Goal: Task Accomplishment & Management: Use online tool/utility

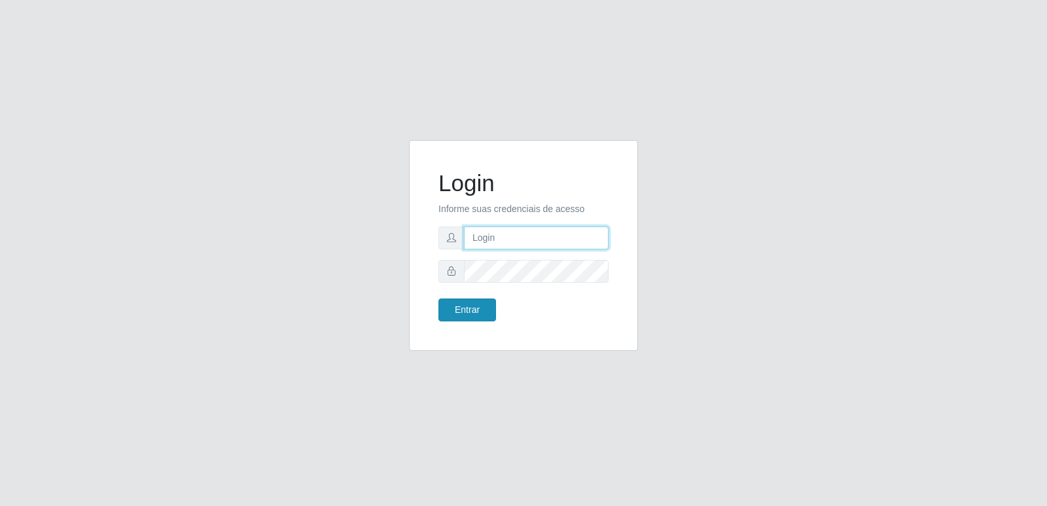
type input "[PERSON_NAME][EMAIL_ADDRESS][DOMAIN_NAME]"
click at [481, 315] on button "Entrar" at bounding box center [467, 309] width 58 height 23
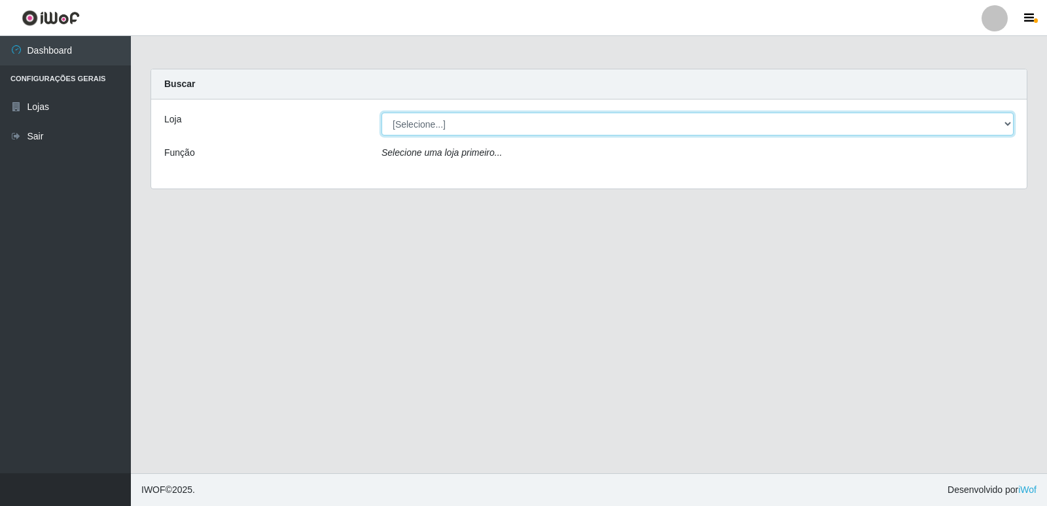
click at [412, 130] on select "[Selecione...] Hiper Queiroz - [GEOGRAPHIC_DATA] [GEOGRAPHIC_DATA] [GEOGRAPHIC_…" at bounding box center [697, 124] width 632 height 23
select select "516"
click at [381, 113] on select "[Selecione...] Hiper Queiroz - [GEOGRAPHIC_DATA] [GEOGRAPHIC_DATA] [GEOGRAPHIC_…" at bounding box center [697, 124] width 632 height 23
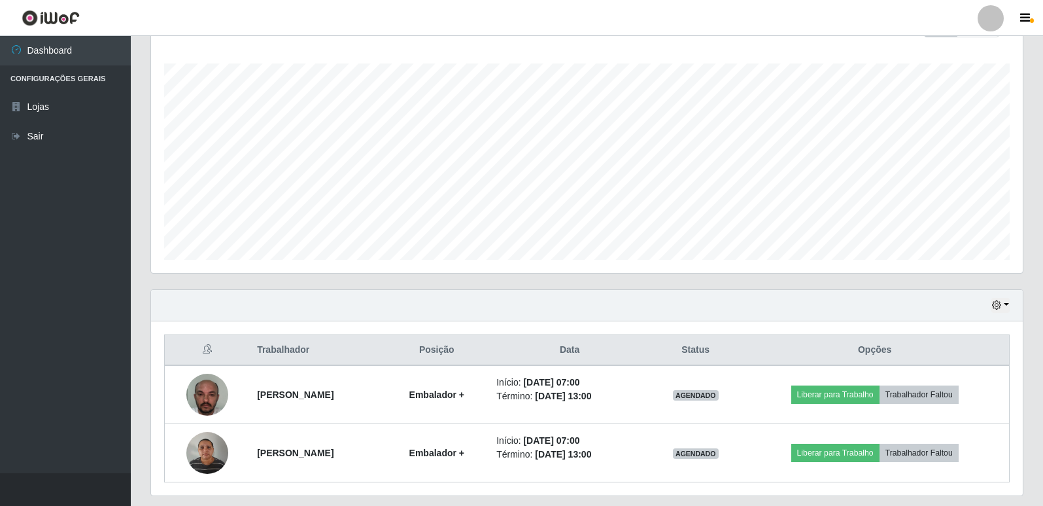
scroll to position [247, 0]
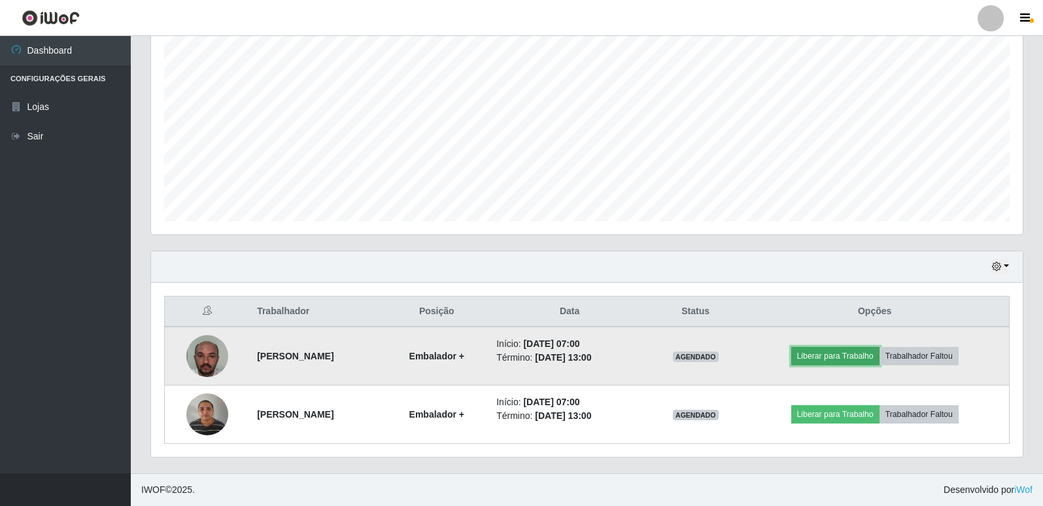
click at [860, 355] on button "Liberar para Trabalho" at bounding box center [836, 356] width 88 height 18
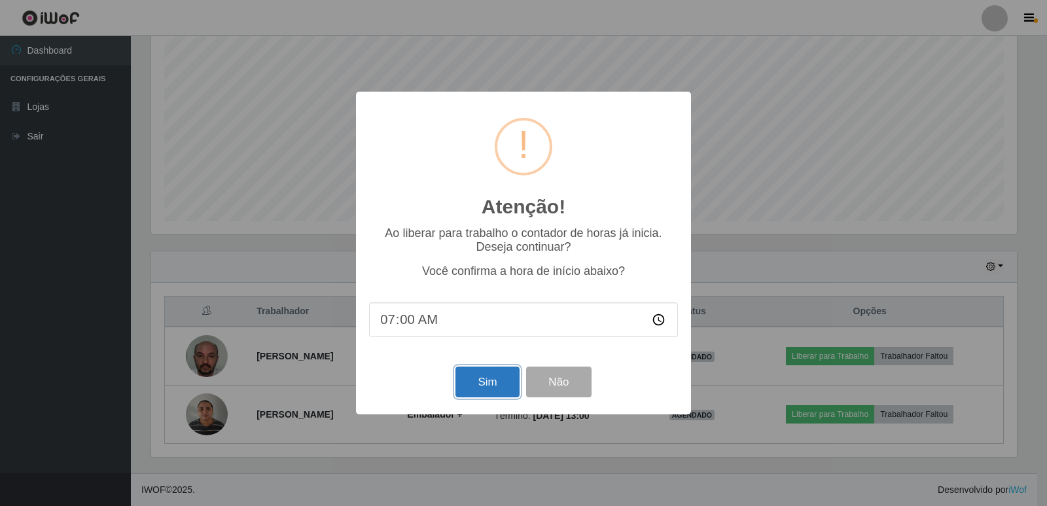
click at [468, 381] on button "Sim" at bounding box center [486, 381] width 63 height 31
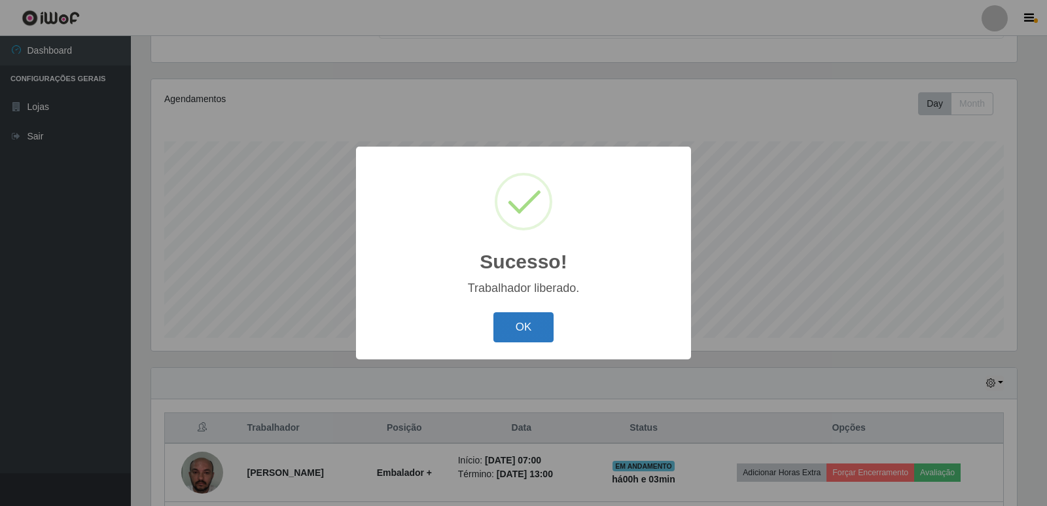
click at [514, 329] on button "OK" at bounding box center [523, 327] width 61 height 31
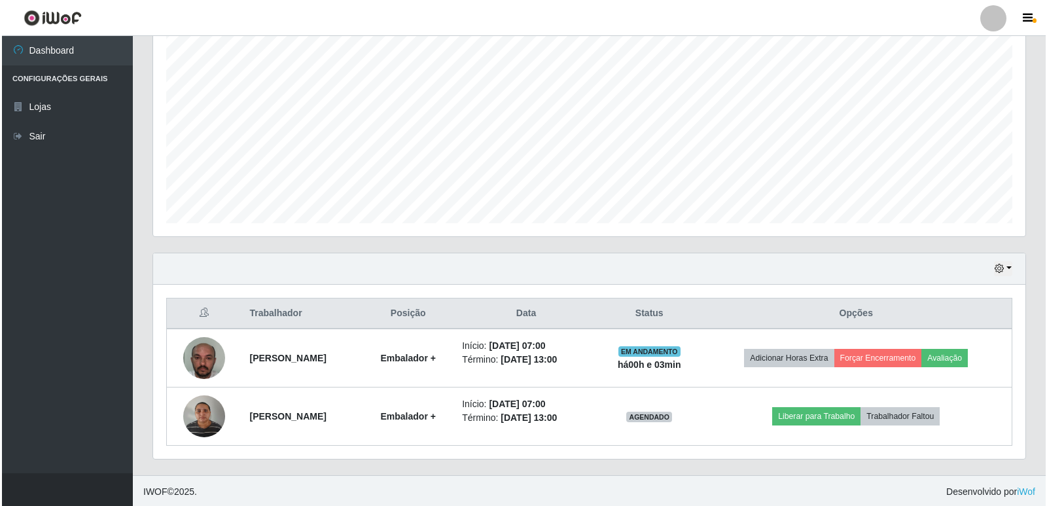
scroll to position [247, 0]
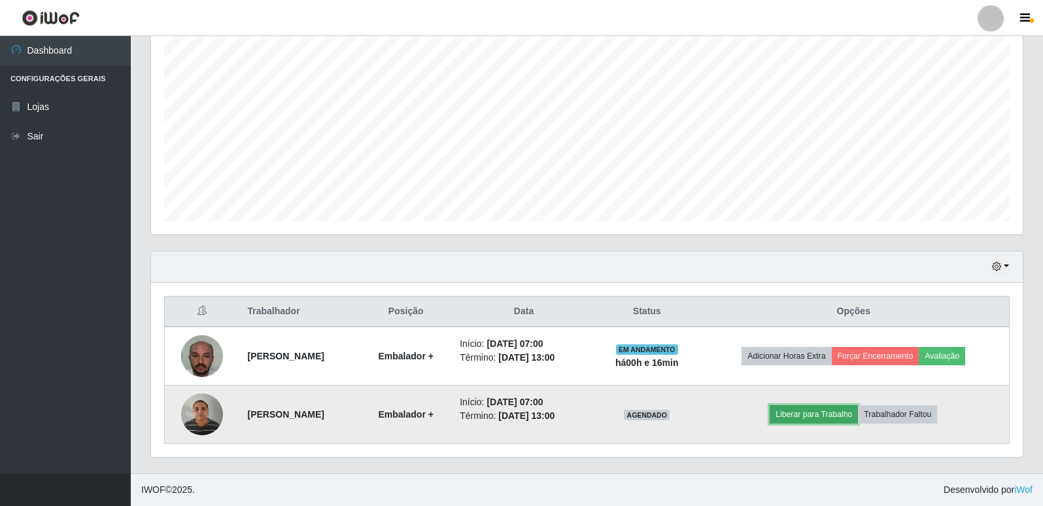
click at [819, 421] on button "Liberar para Trabalho" at bounding box center [814, 414] width 88 height 18
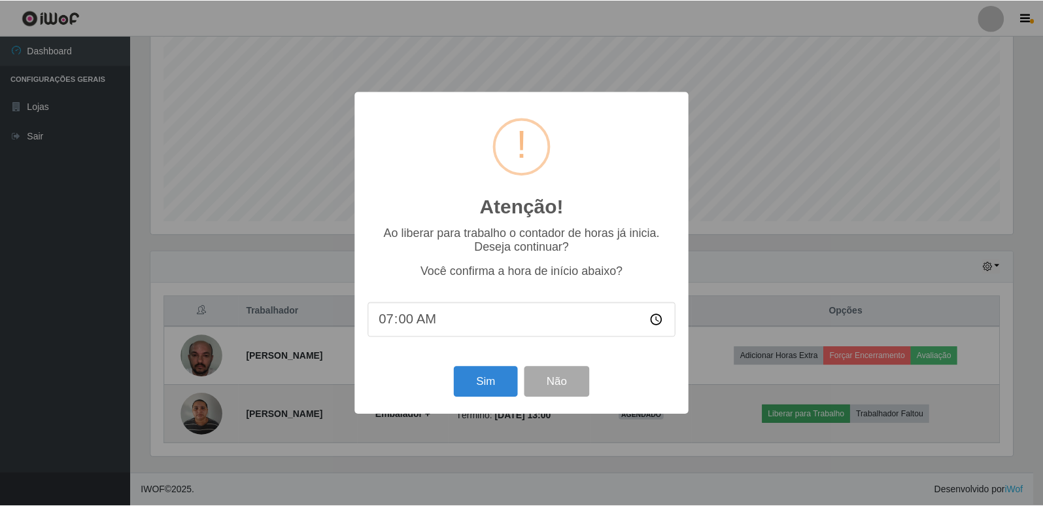
scroll to position [271, 865]
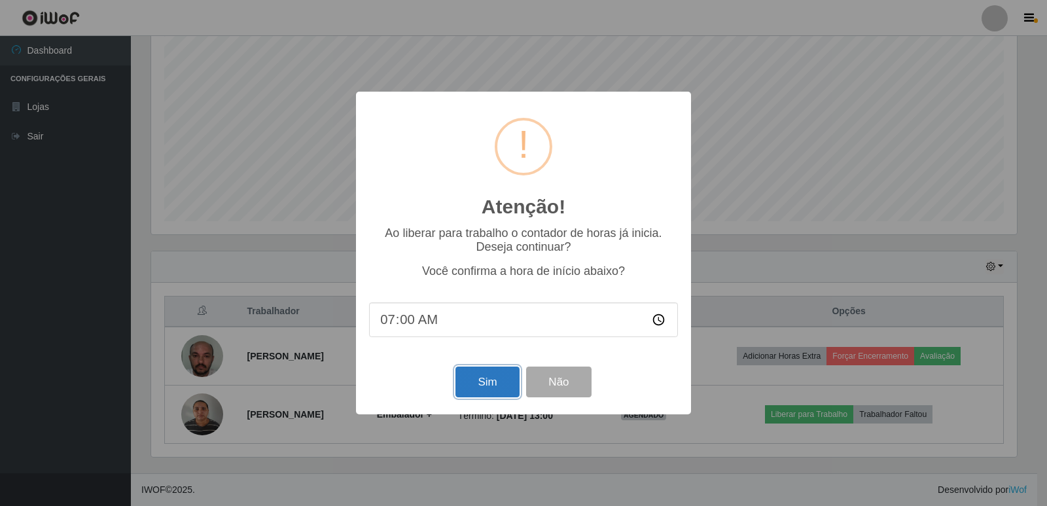
click at [474, 387] on button "Sim" at bounding box center [486, 381] width 63 height 31
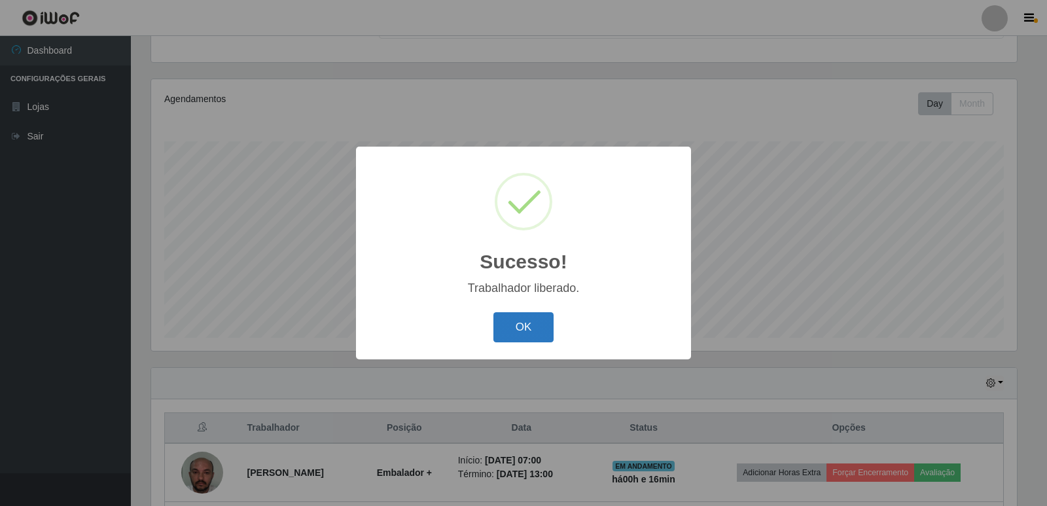
click at [513, 321] on button "OK" at bounding box center [523, 327] width 61 height 31
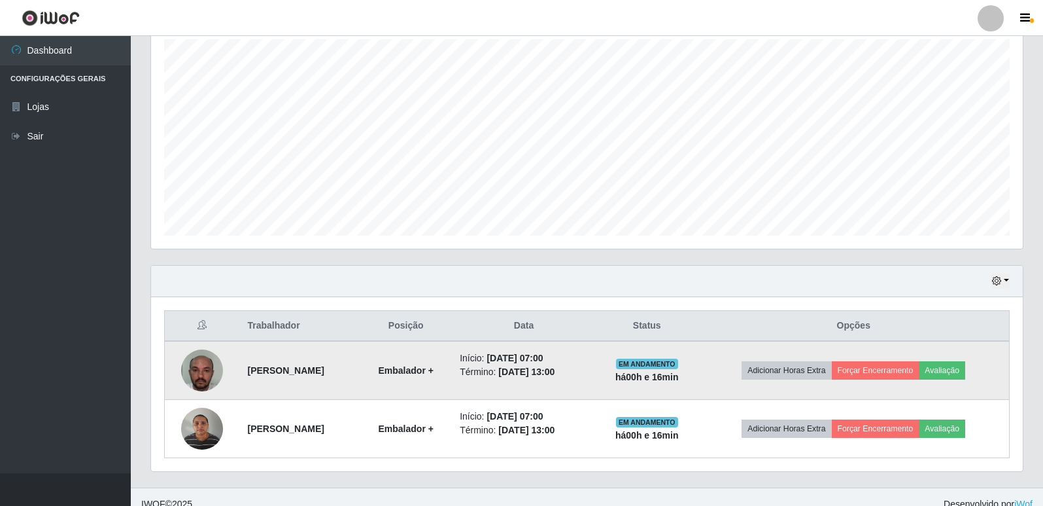
scroll to position [247, 0]
